Goal: Find specific page/section: Find specific page/section

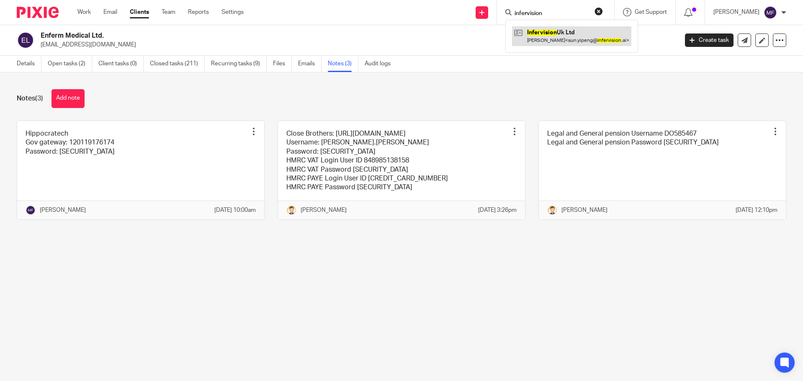
type input "infervision"
click at [579, 35] on link at bounding box center [571, 35] width 119 height 19
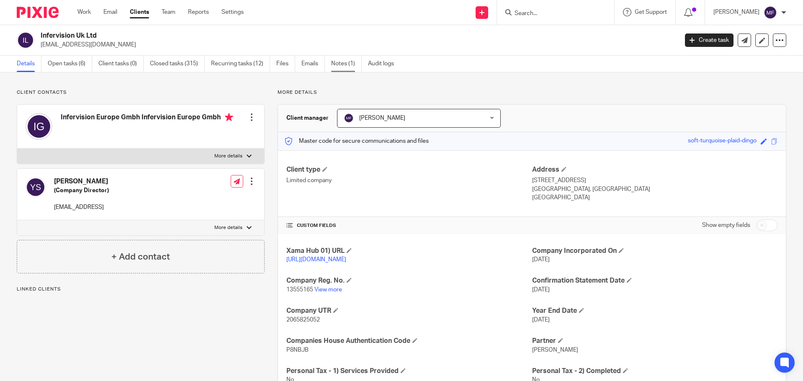
click at [347, 62] on link "Notes (1)" at bounding box center [346, 64] width 31 height 16
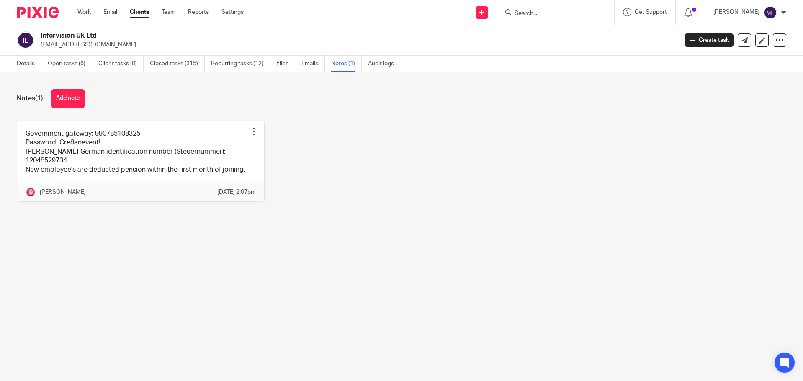
click at [308, 65] on link "Emails" at bounding box center [312, 64] width 23 height 16
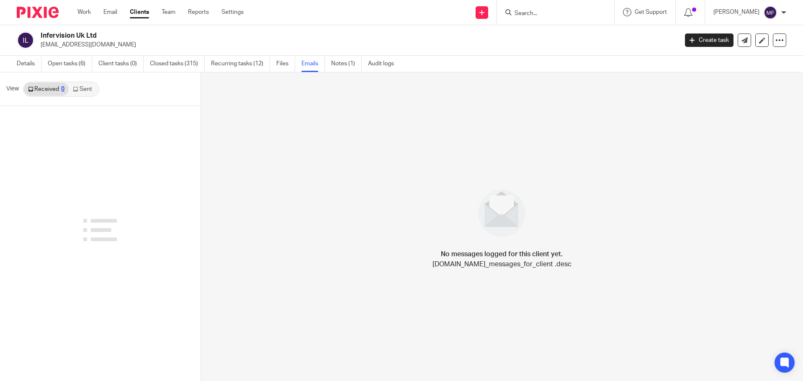
click at [91, 93] on link "Sent" at bounding box center [83, 88] width 29 height 13
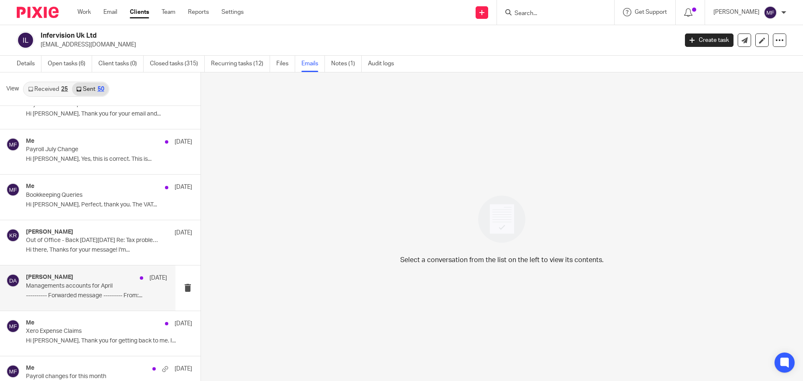
scroll to position [126, 0]
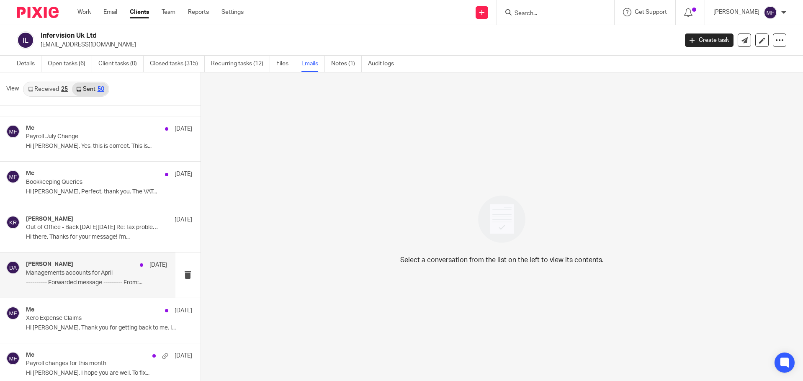
click at [71, 283] on p "---------- Forwarded message --------- From:..." at bounding box center [96, 282] width 141 height 7
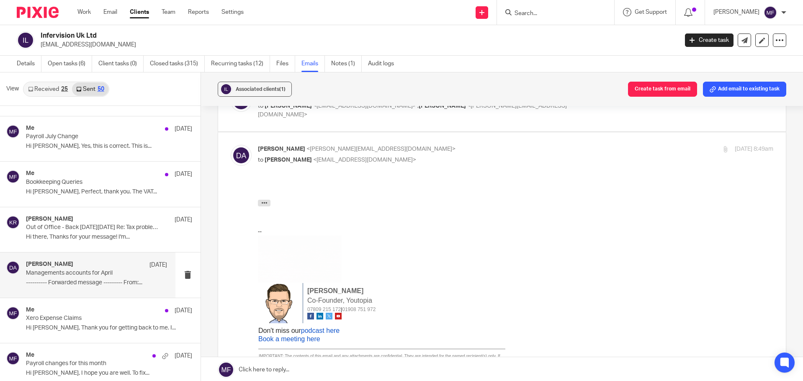
scroll to position [380, 0]
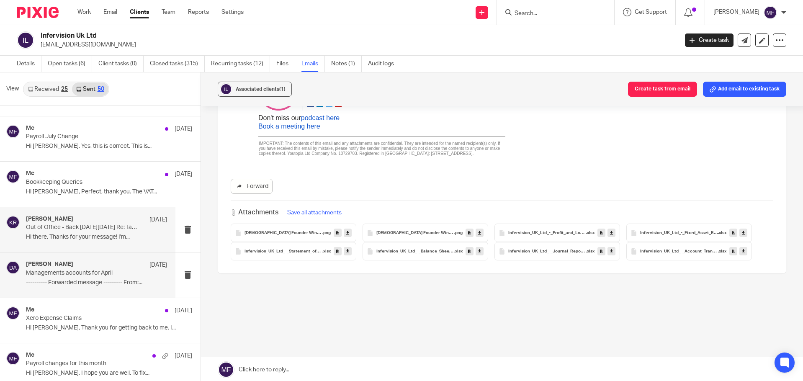
click at [67, 233] on div "[PERSON_NAME] [DATE] Out of Office - Back [DATE][DATE] Re: Tax problem consulti…" at bounding box center [96, 230] width 141 height 28
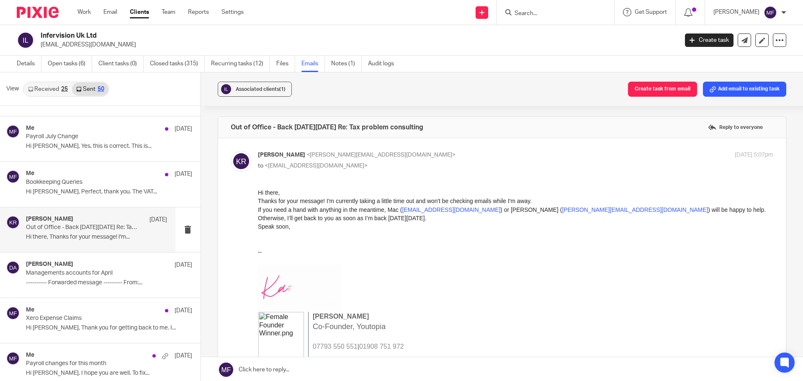
scroll to position [0, 0]
click at [75, 194] on p "Hi Siyan, Perfect, thank you. The VAT..." at bounding box center [96, 191] width 141 height 7
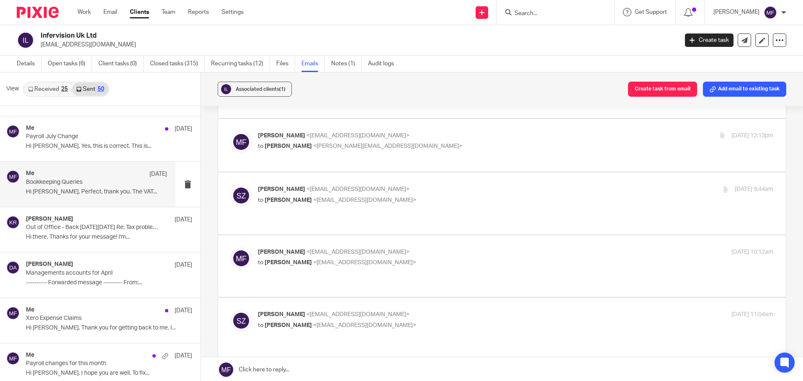
scroll to position [121, 0]
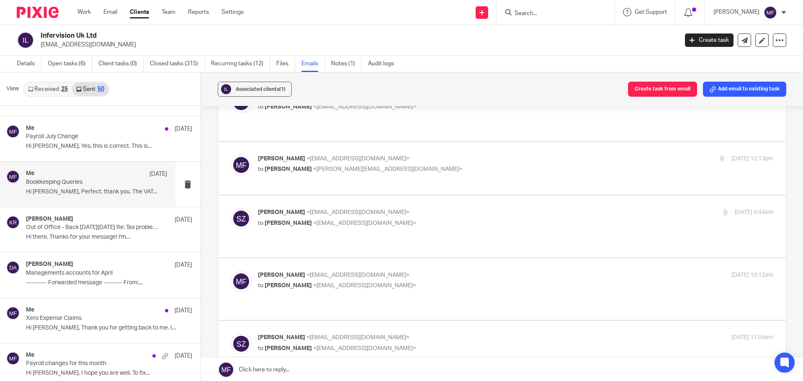
click at [316, 258] on label at bounding box center [502, 289] width 568 height 62
click at [231, 270] on input "checkbox" at bounding box center [230, 270] width 0 height 0
checkbox input "true"
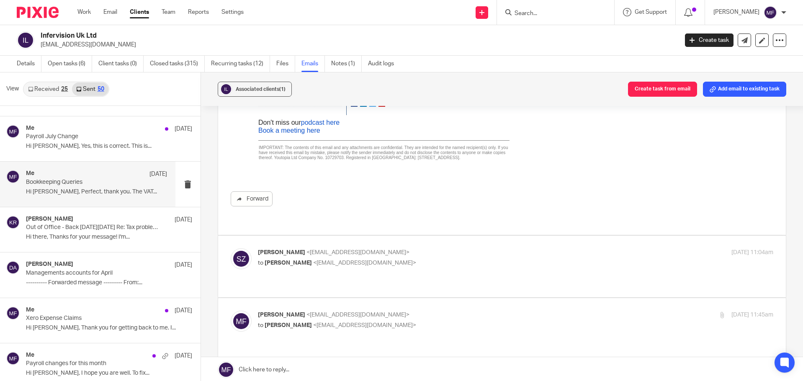
scroll to position [582, 0]
click at [306, 234] on label at bounding box center [502, 265] width 568 height 62
click at [231, 246] on input "checkbox" at bounding box center [230, 246] width 0 height 0
checkbox input "true"
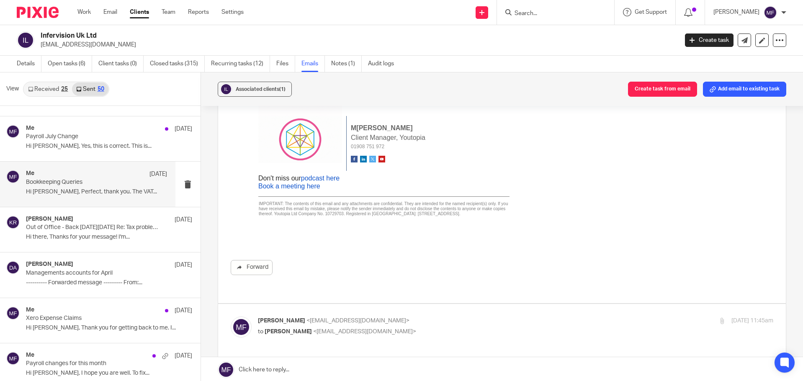
scroll to position [1713, 0]
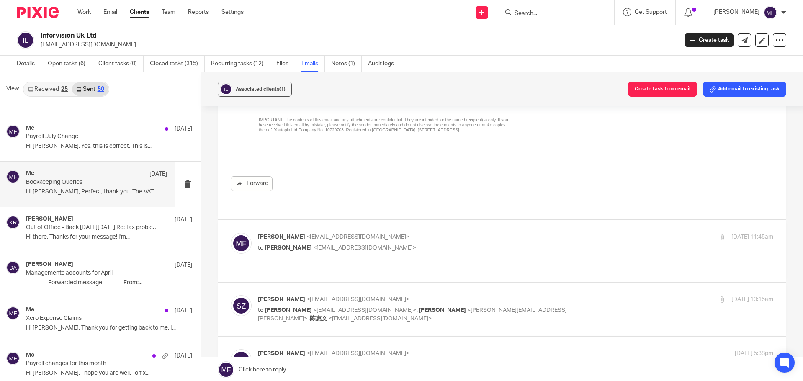
click at [313, 245] on span "<zsiyan@infervision.com>" at bounding box center [364, 248] width 103 height 6
checkbox input "true"
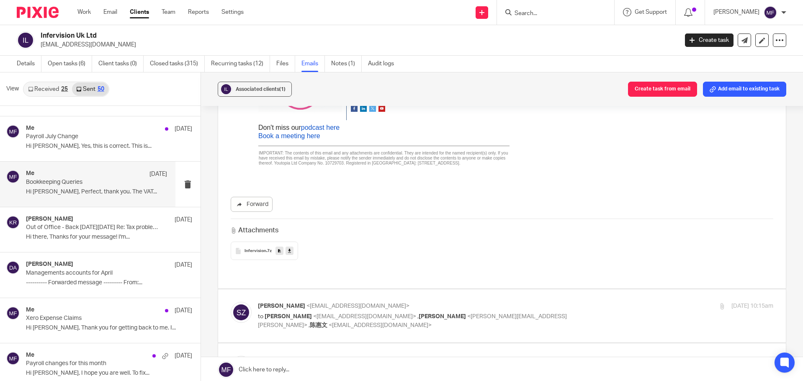
scroll to position [2131, 0]
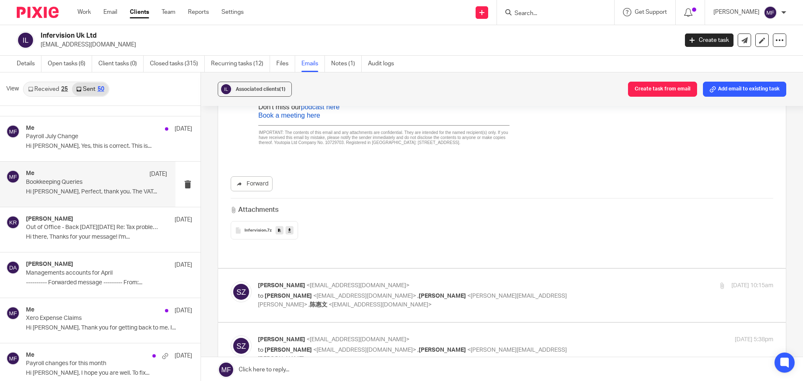
click at [313, 293] on span "<mac@youtopia.co.uk>" at bounding box center [364, 296] width 103 height 6
checkbox input "true"
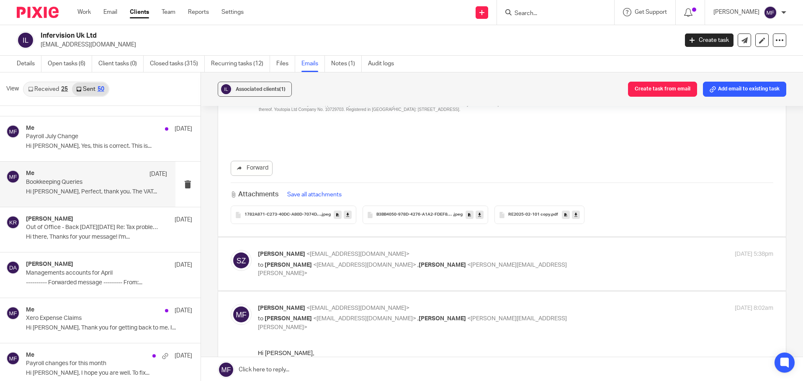
scroll to position [3806, 0]
click at [311, 259] on p "to Mac Fletcher <mac@youtopia.co.uk> , Isaac Ajayi <isaac.ajayi@infervision.ai>" at bounding box center [430, 267] width 344 height 17
click at [333, 260] on span "<mac@youtopia.co.uk>" at bounding box center [364, 263] width 103 height 6
checkbox input "true"
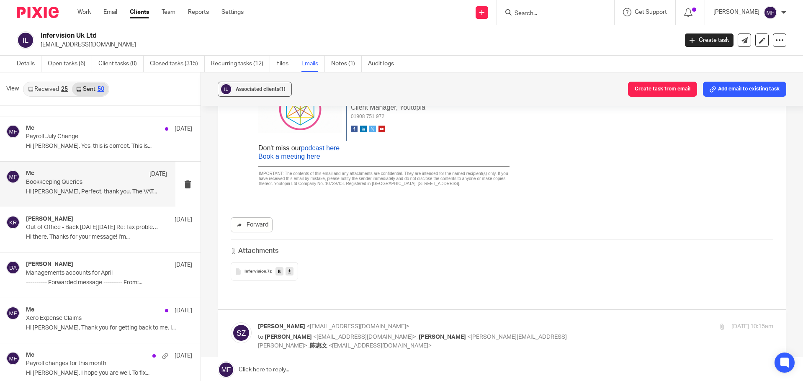
scroll to position [2076, 0]
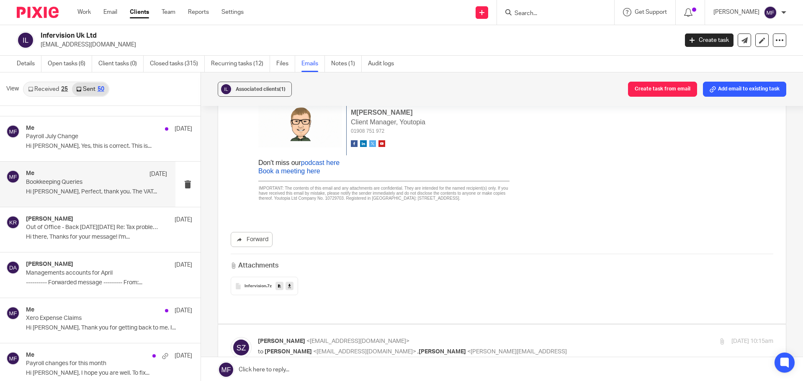
click at [361, 337] on p "Siyan Zhou <zsiyan@infervision.com>" at bounding box center [430, 341] width 344 height 9
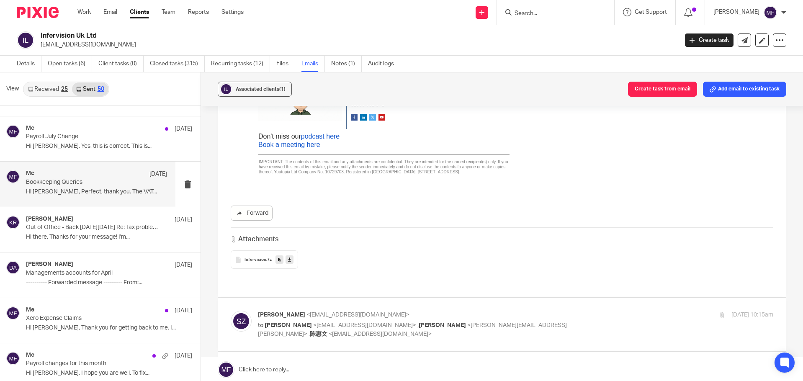
scroll to position [2117, 0]
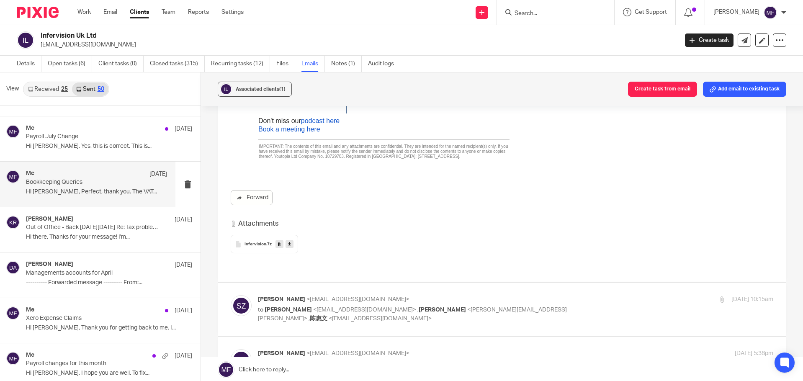
click at [322, 306] on p "to Mac Fletcher <mac@youtopia.co.uk> , Isaac Ajayi <isaac.ajayi@infervision.ai>…" at bounding box center [430, 314] width 344 height 17
checkbox input "true"
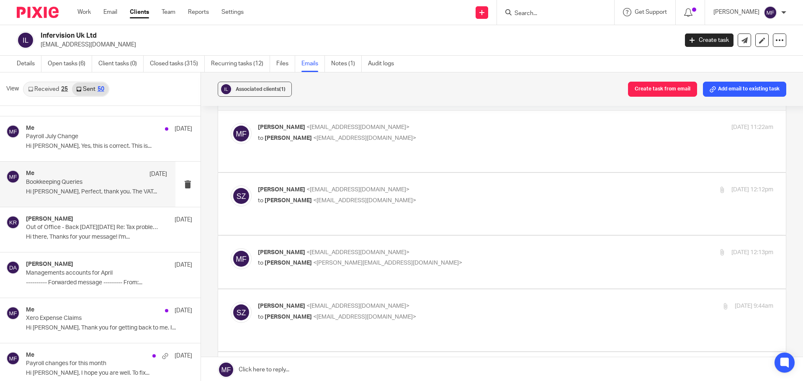
scroll to position [0, 0]
